Goal: Task Accomplishment & Management: Manage account settings

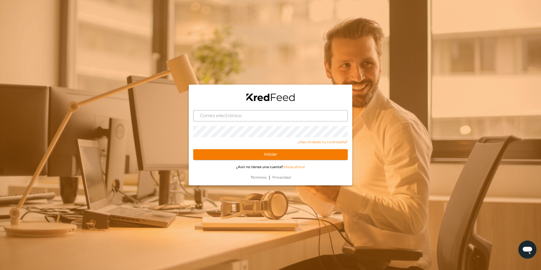
click at [300, 118] on input "text" at bounding box center [270, 115] width 155 height 11
click at [245, 115] on input "text" at bounding box center [270, 115] width 155 height 11
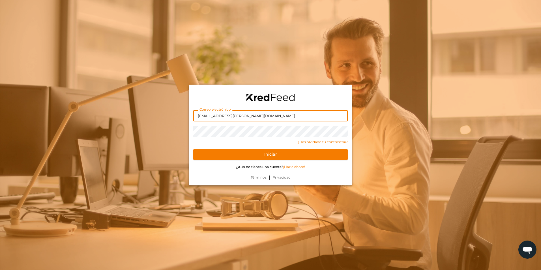
type input "dieter@voss.com.mx"
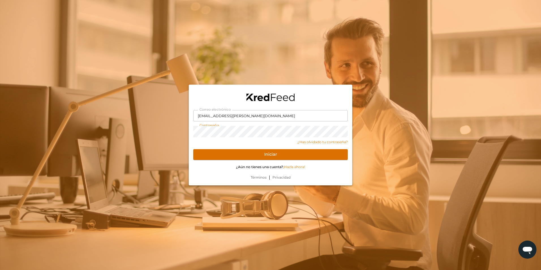
click at [303, 155] on button "Iniciar" at bounding box center [270, 154] width 155 height 11
